Goal: Communication & Community: Answer question/provide support

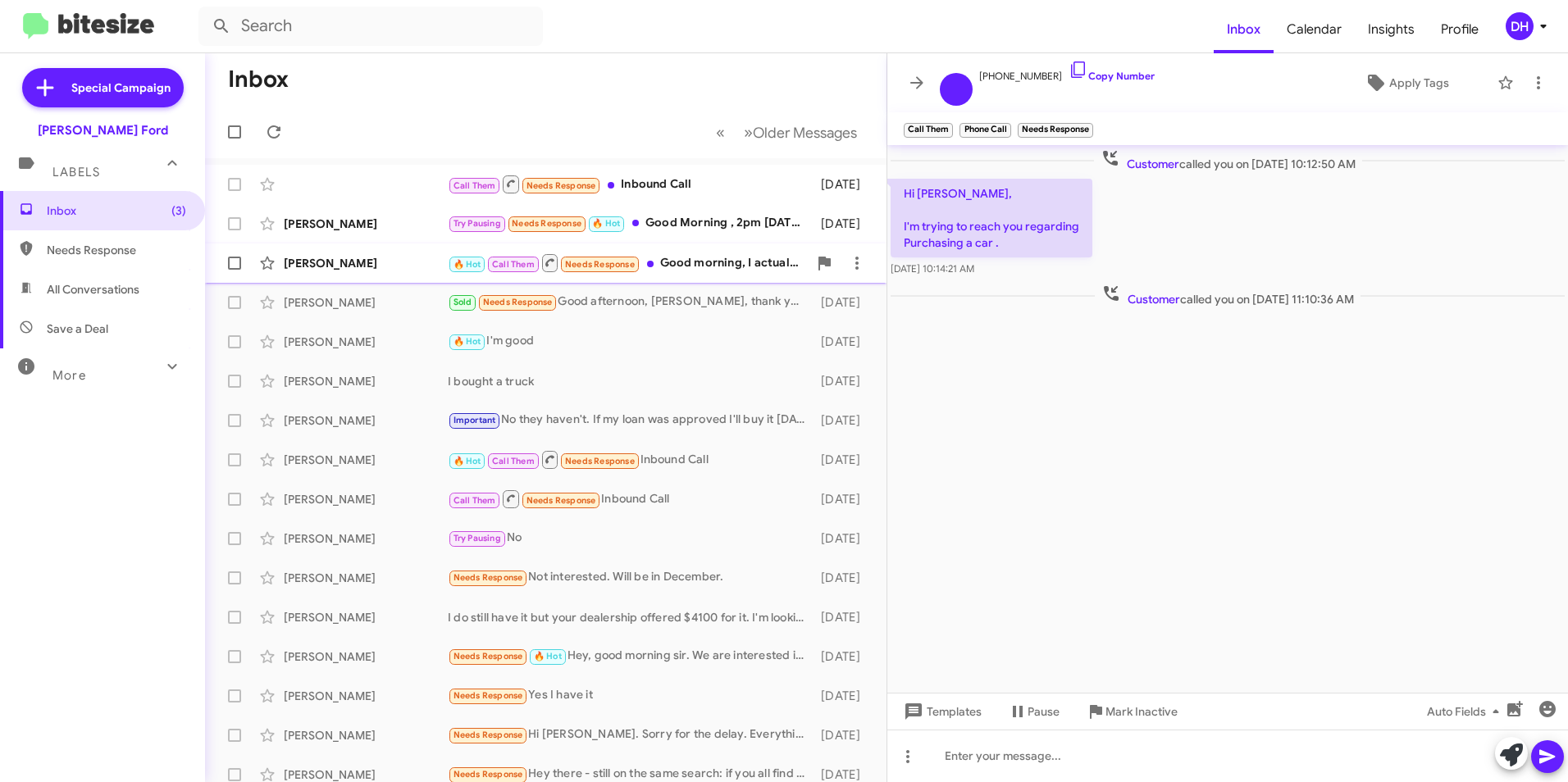
click at [680, 265] on div "🔥 Hot Call Them Needs Response Good morning, I actually just parked. I am here …" at bounding box center [627, 263] width 360 height 21
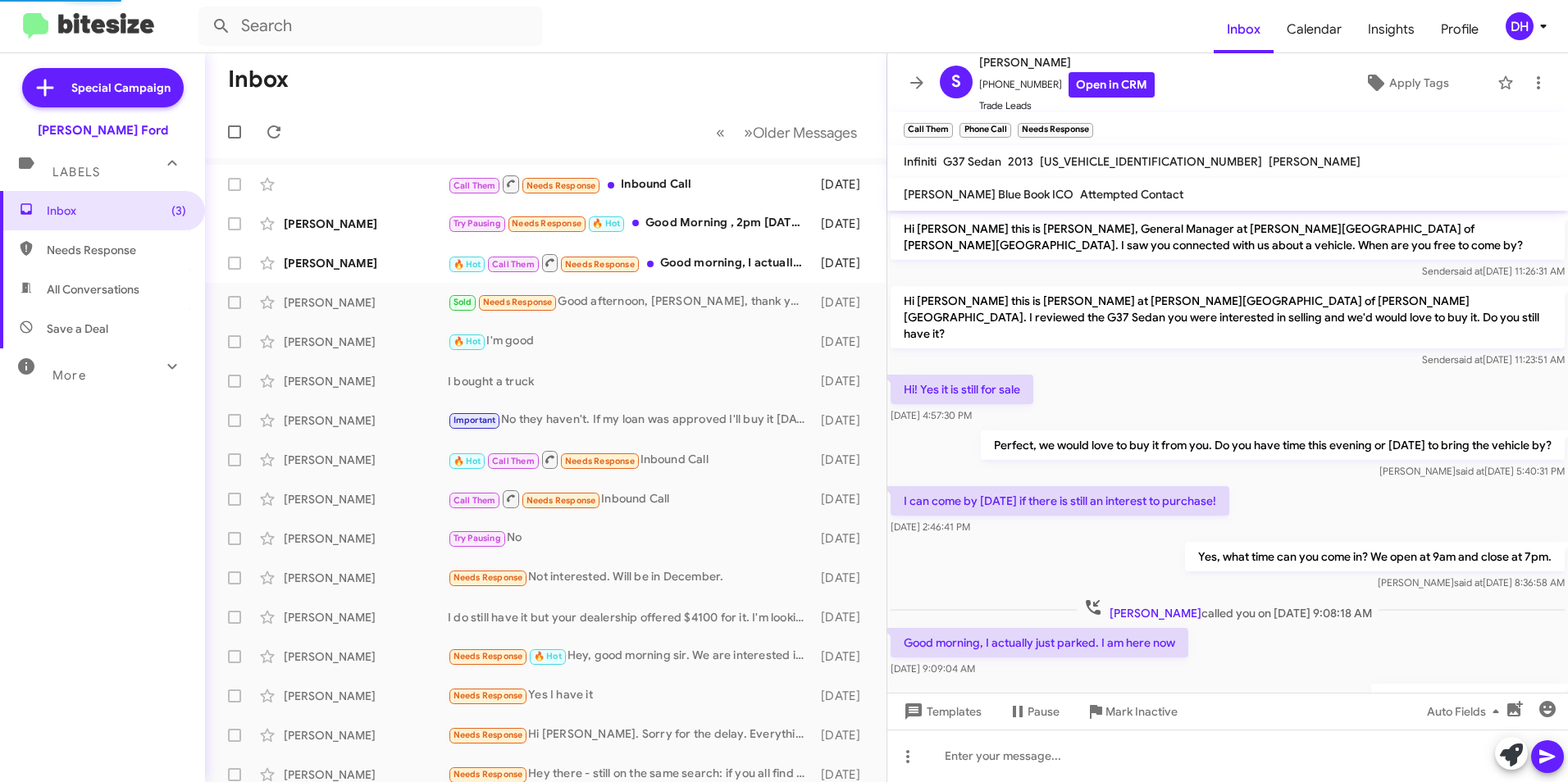
scroll to position [64, 0]
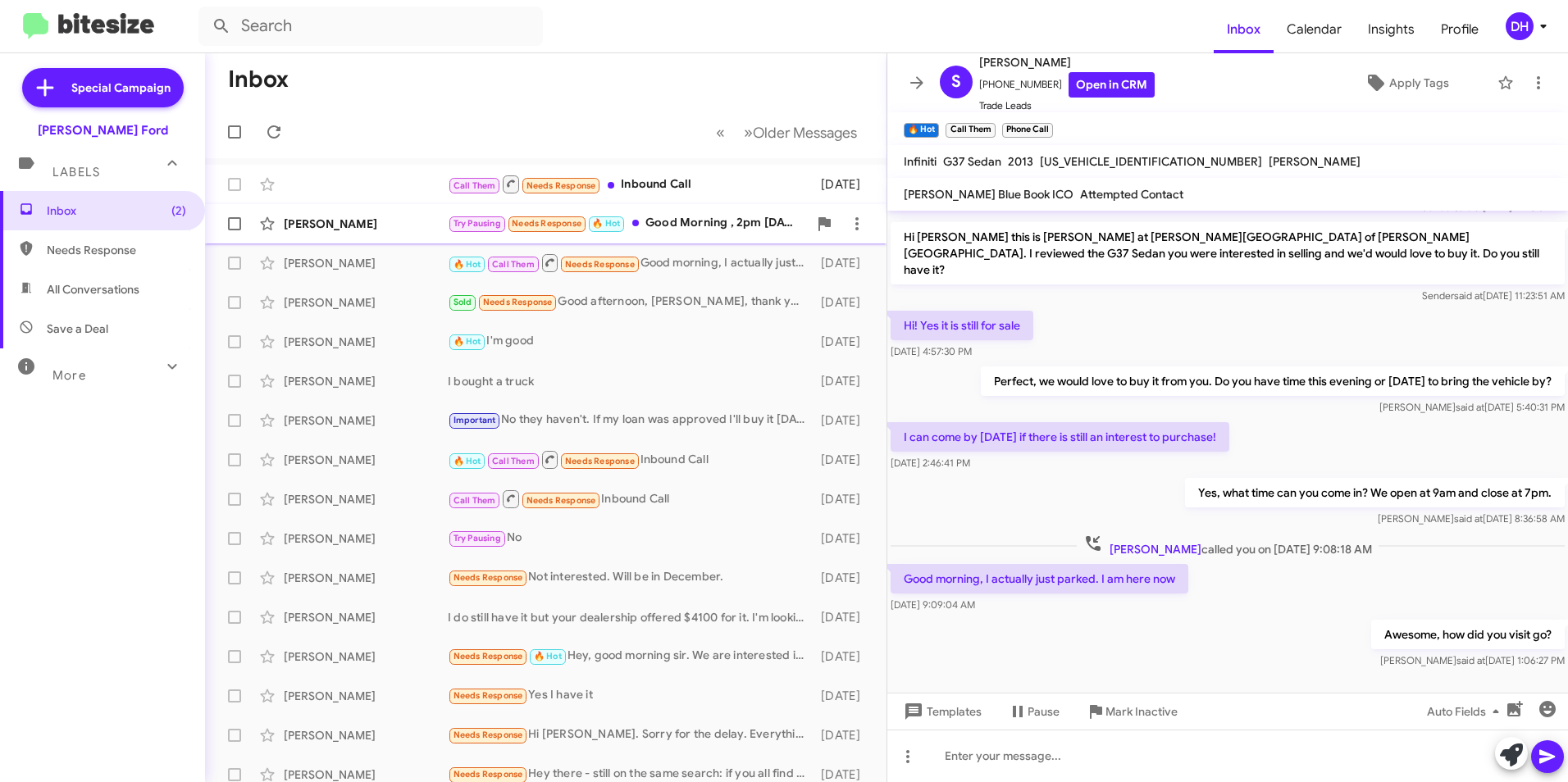
click at [685, 225] on div "Try Pausing Needs Response 🔥 Hot Good Morning , 2pm [DATE]?" at bounding box center [627, 223] width 360 height 19
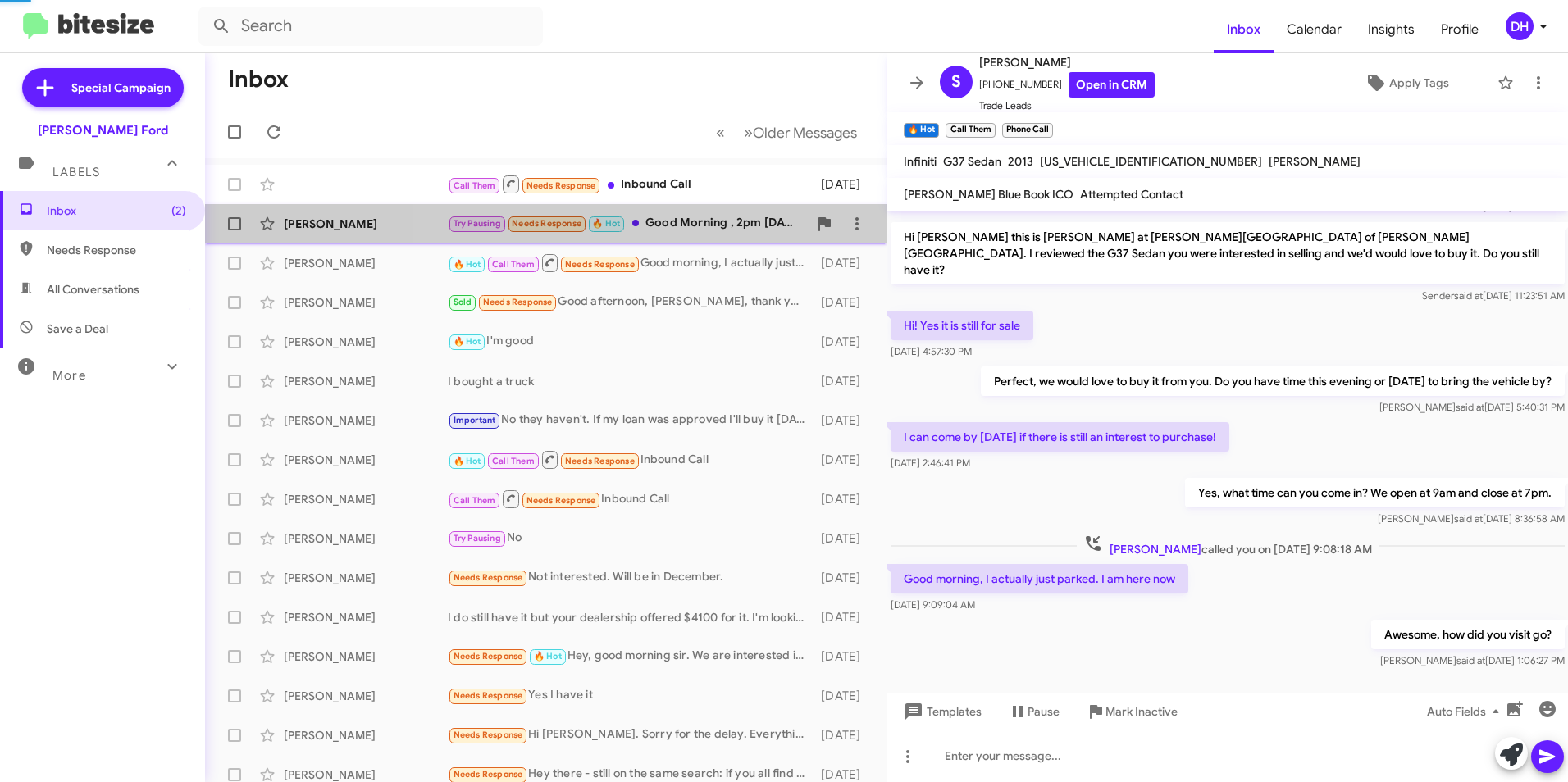
scroll to position [541, 0]
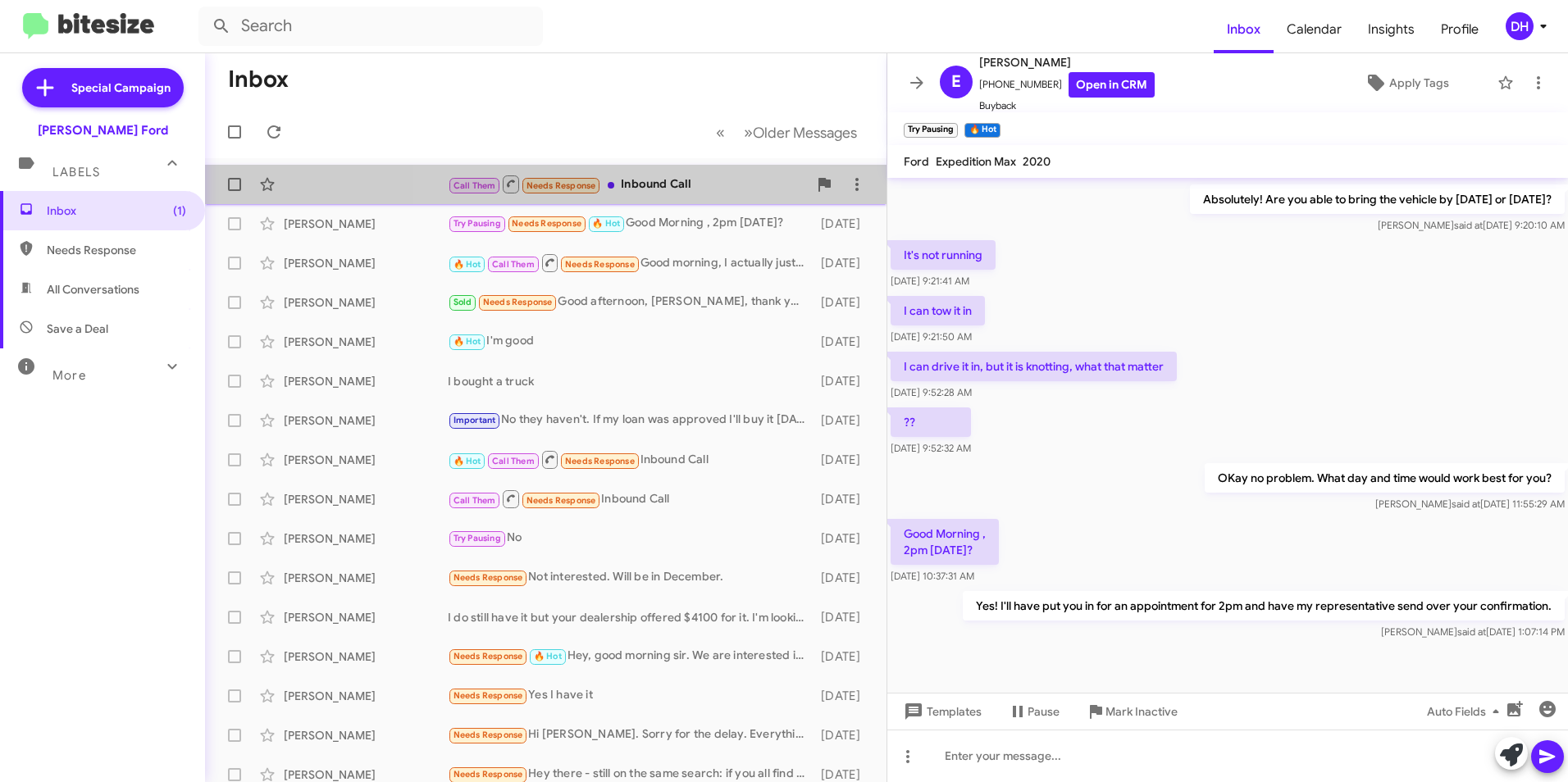
click at [644, 189] on div "Call Them Needs Response Inbound Call" at bounding box center [627, 184] width 360 height 21
